Goal: Task Accomplishment & Management: Manage account settings

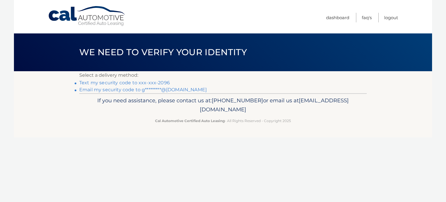
click at [108, 84] on link "Text my security code to xxx-xxx-2096" at bounding box center [124, 83] width 91 height 6
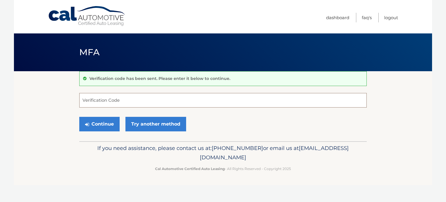
click at [105, 100] on input "Verification Code" at bounding box center [223, 100] width 288 height 15
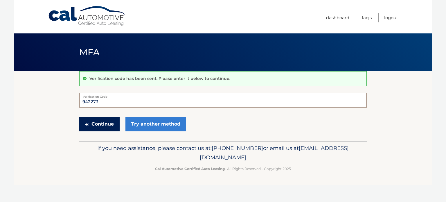
type input "942273"
click at [98, 124] on button "Continue" at bounding box center [99, 124] width 40 height 15
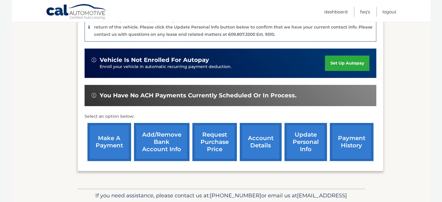
scroll to position [166, 0]
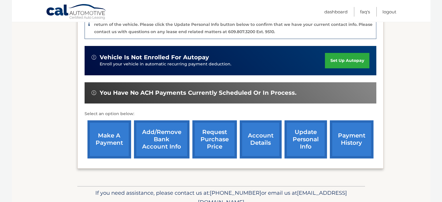
click at [107, 135] on link "make a payment" at bounding box center [109, 139] width 44 height 38
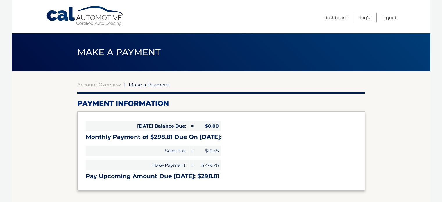
select select "MmFkYzQ2NDUtNWU3Mi00YzY4LTk1YmEtY2RjZjMzZTNlODhl"
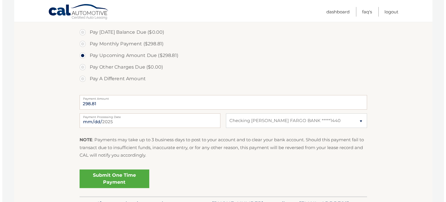
scroll to position [177, 0]
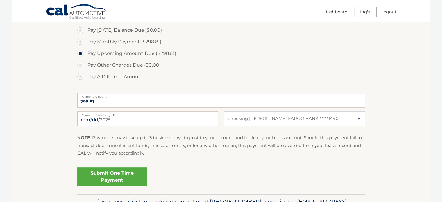
click at [124, 176] on link "Submit One Time Payment" at bounding box center [112, 176] width 70 height 19
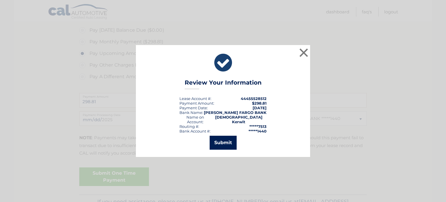
click at [224, 141] on button "Submit" at bounding box center [223, 143] width 27 height 14
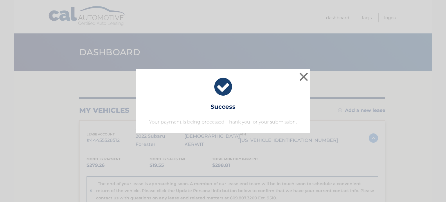
click at [224, 141] on div "× Success Your payment is being processed. Thank you for your submission. Loadi…" at bounding box center [223, 101] width 446 height 202
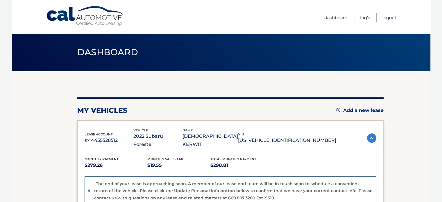
click at [391, 17] on link "Logout" at bounding box center [389, 18] width 14 height 10
